Goal: Entertainment & Leisure: Consume media (video, audio)

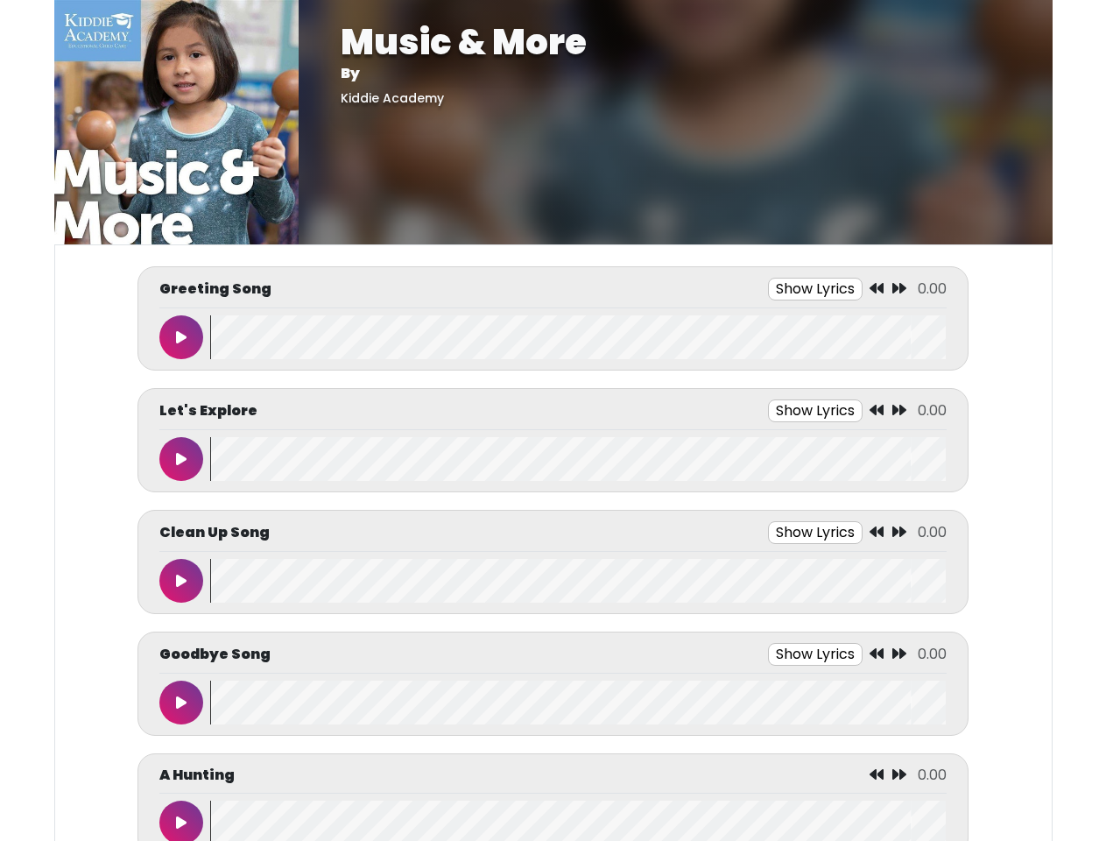
click at [815, 289] on button "Show Lyrics" at bounding box center [815, 289] width 95 height 23
click at [877, 289] on icon at bounding box center [877, 288] width 14 height 14
click at [899, 289] on icon at bounding box center [899, 288] width 14 height 14
click at [181, 337] on icon at bounding box center [181, 337] width 11 height 14
click at [578, 337] on wave at bounding box center [578, 337] width 736 height 44
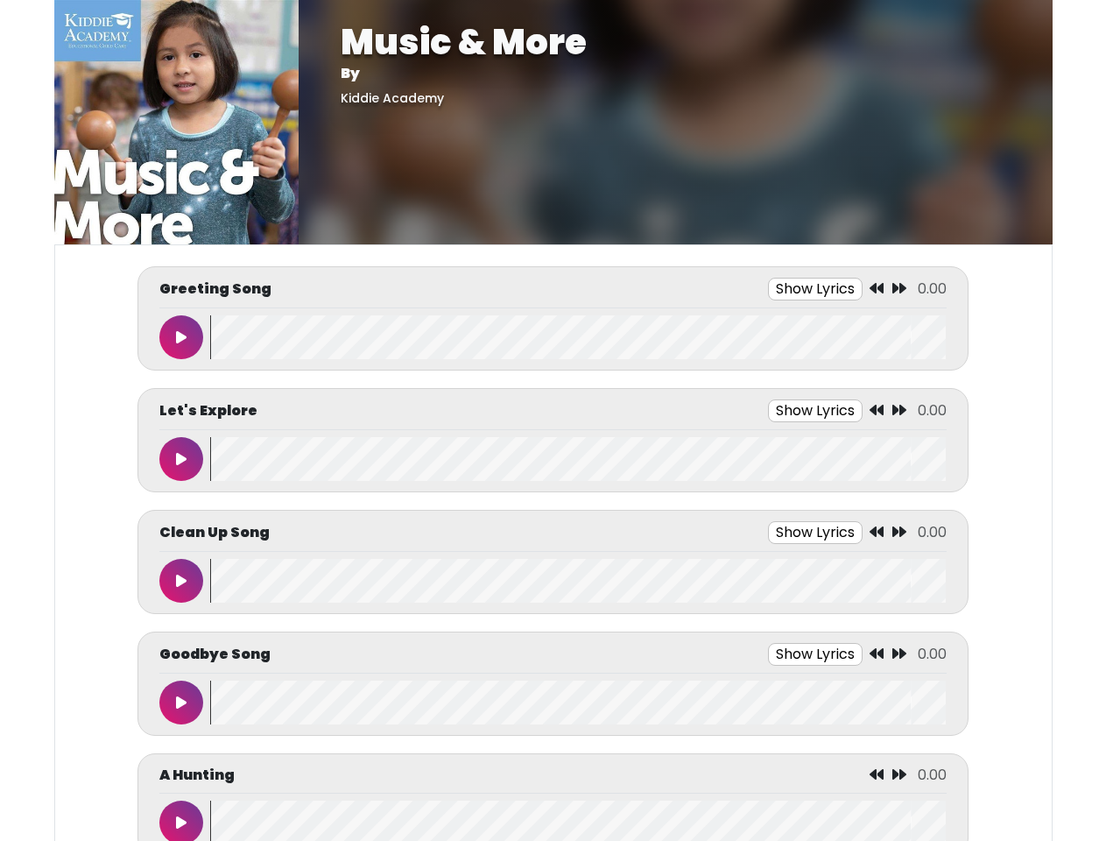
click at [0, 0] on div "We say hello with a Clap, clap, clap Tap, tap, tap Stomp, stomp, stomp We say h…" at bounding box center [0, 0] width 0 height 0
